Goal: Task Accomplishment & Management: Manage account settings

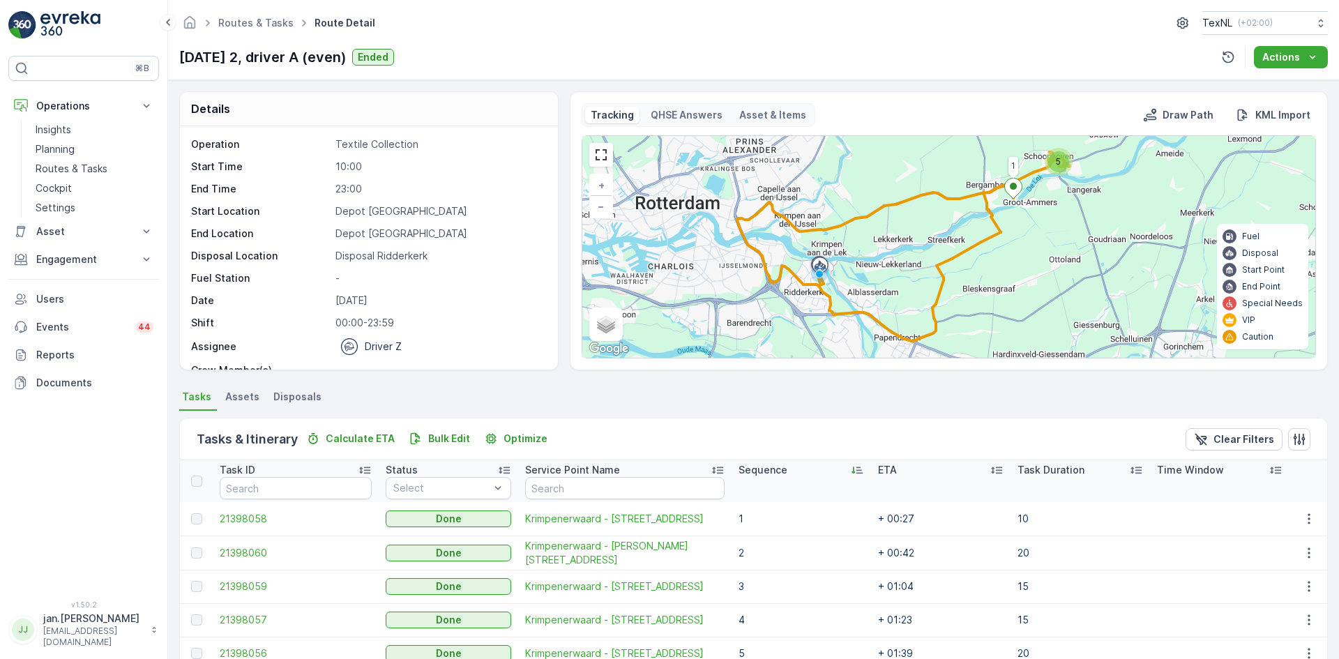
scroll to position [105, 0]
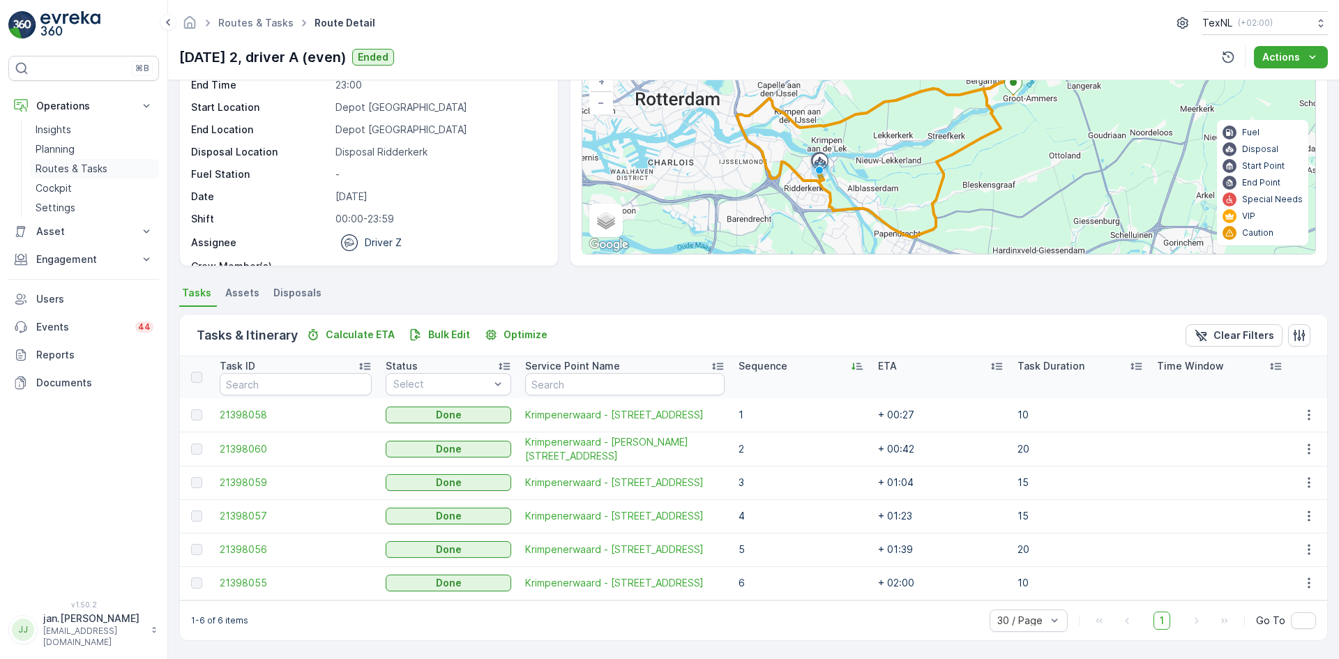
drag, startPoint x: 67, startPoint y: 165, endPoint x: 117, endPoint y: 166, distance: 50.2
click at [67, 165] on p "Routes & Tasks" at bounding box center [72, 169] width 72 height 14
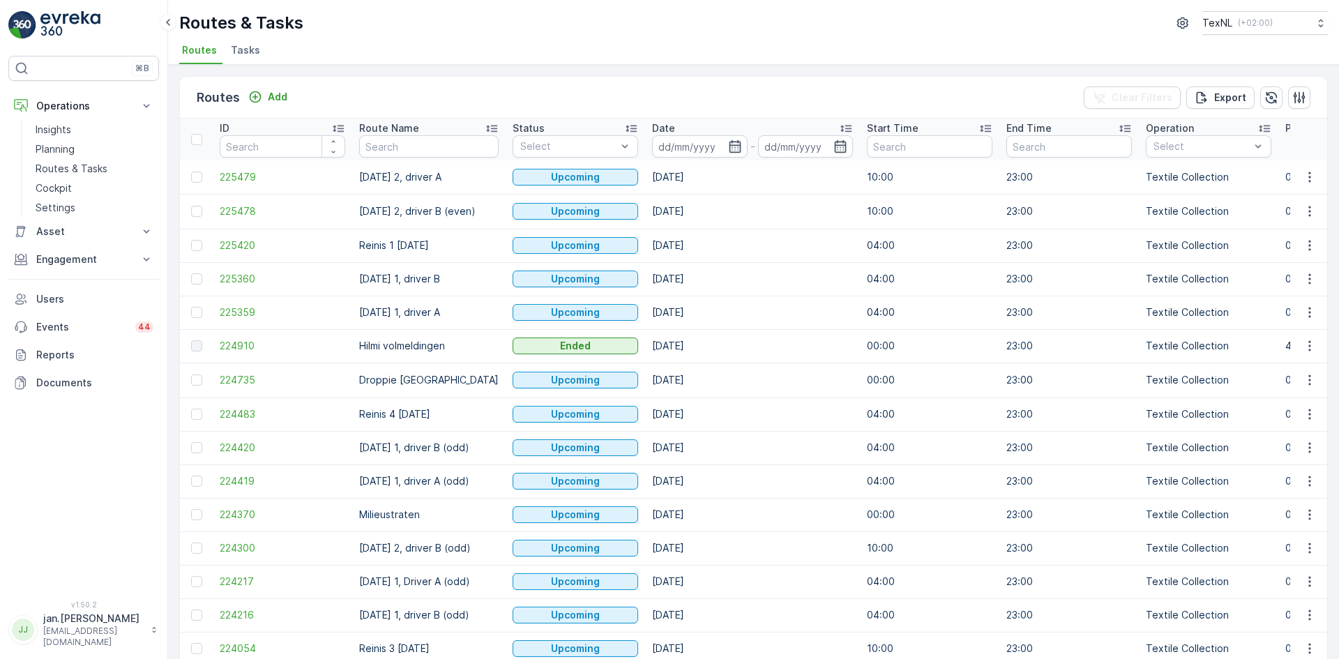
click at [676, 145] on input at bounding box center [700, 146] width 96 height 22
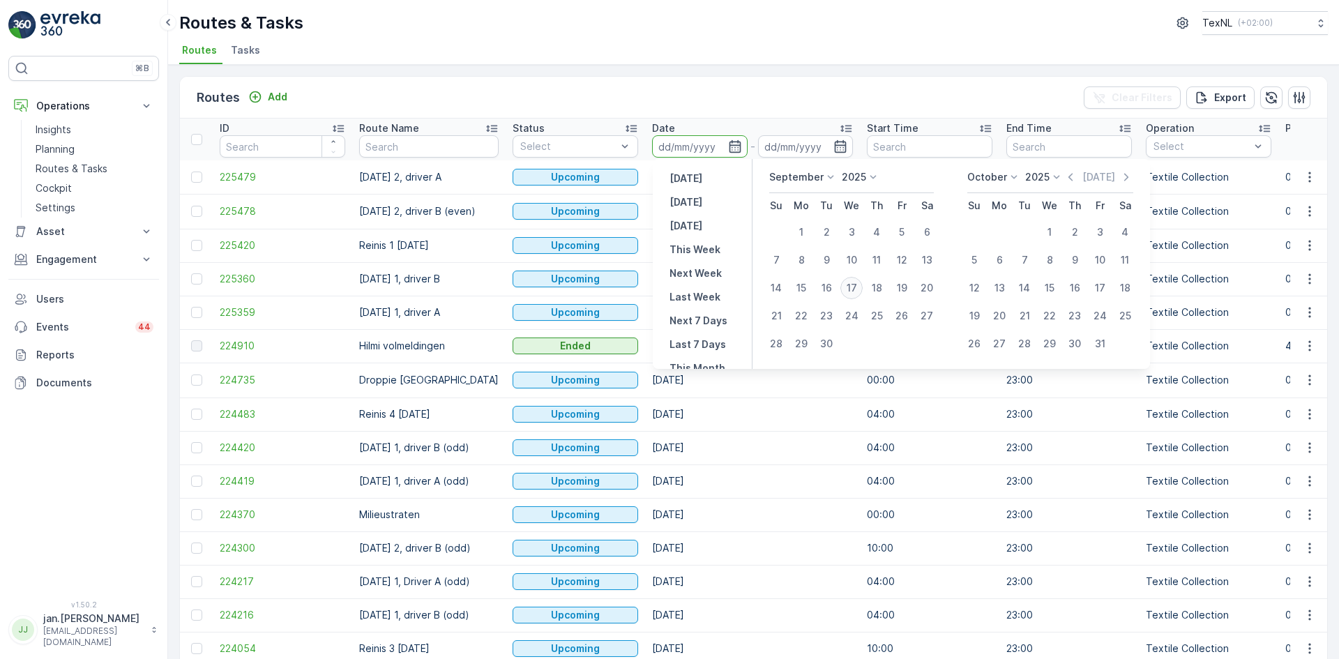
click at [860, 289] on div "17" at bounding box center [851, 288] width 22 height 22
type input "[DATE]"
click at [860, 289] on div "17" at bounding box center [851, 288] width 22 height 22
type input "[DATE]"
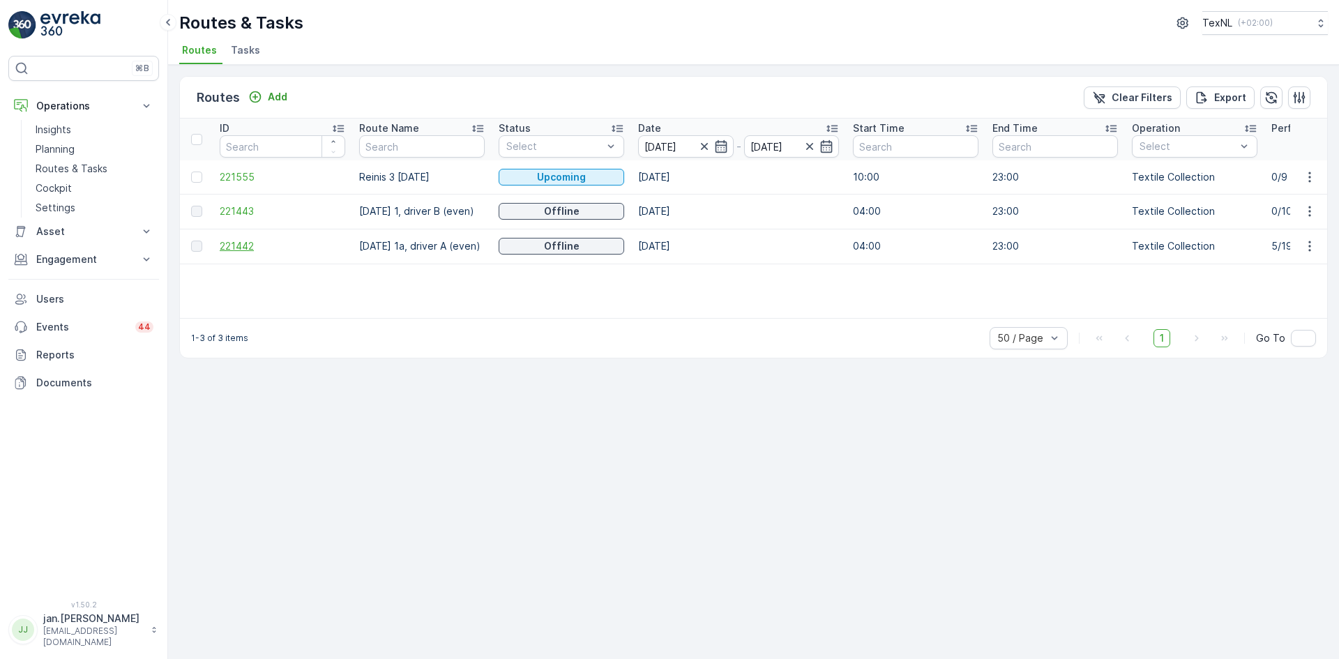
click at [241, 243] on span "221442" at bounding box center [283, 246] width 126 height 14
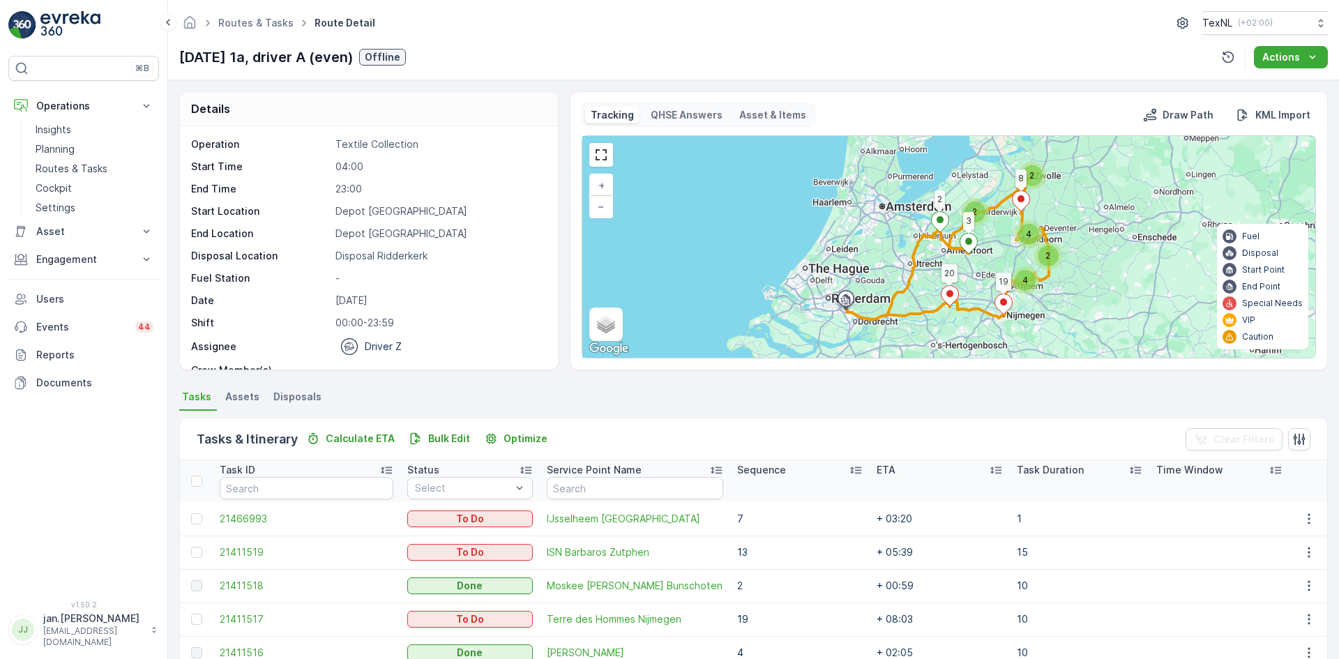
click at [737, 473] on p "Sequence" at bounding box center [761, 470] width 49 height 14
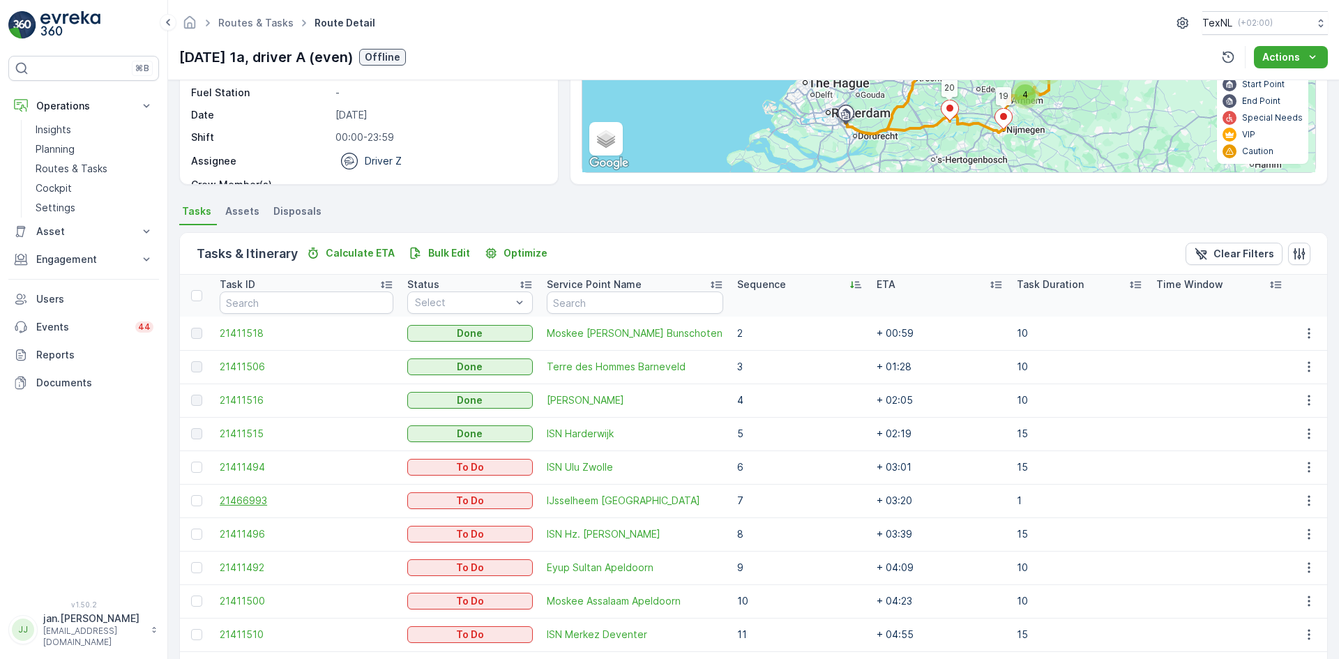
scroll to position [209, 0]
